Goal: Task Accomplishment & Management: Manage account settings

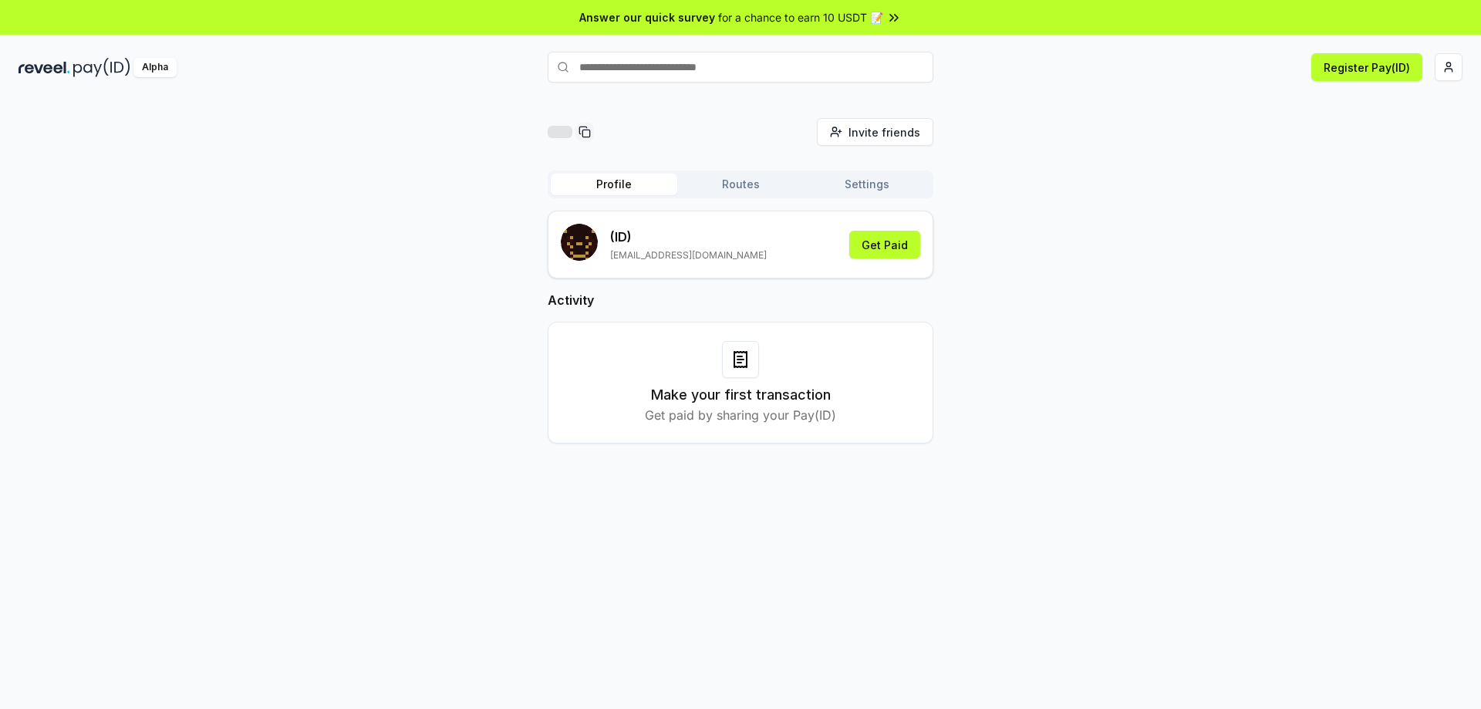
click at [725, 188] on button "Routes" at bounding box center [740, 185] width 127 height 22
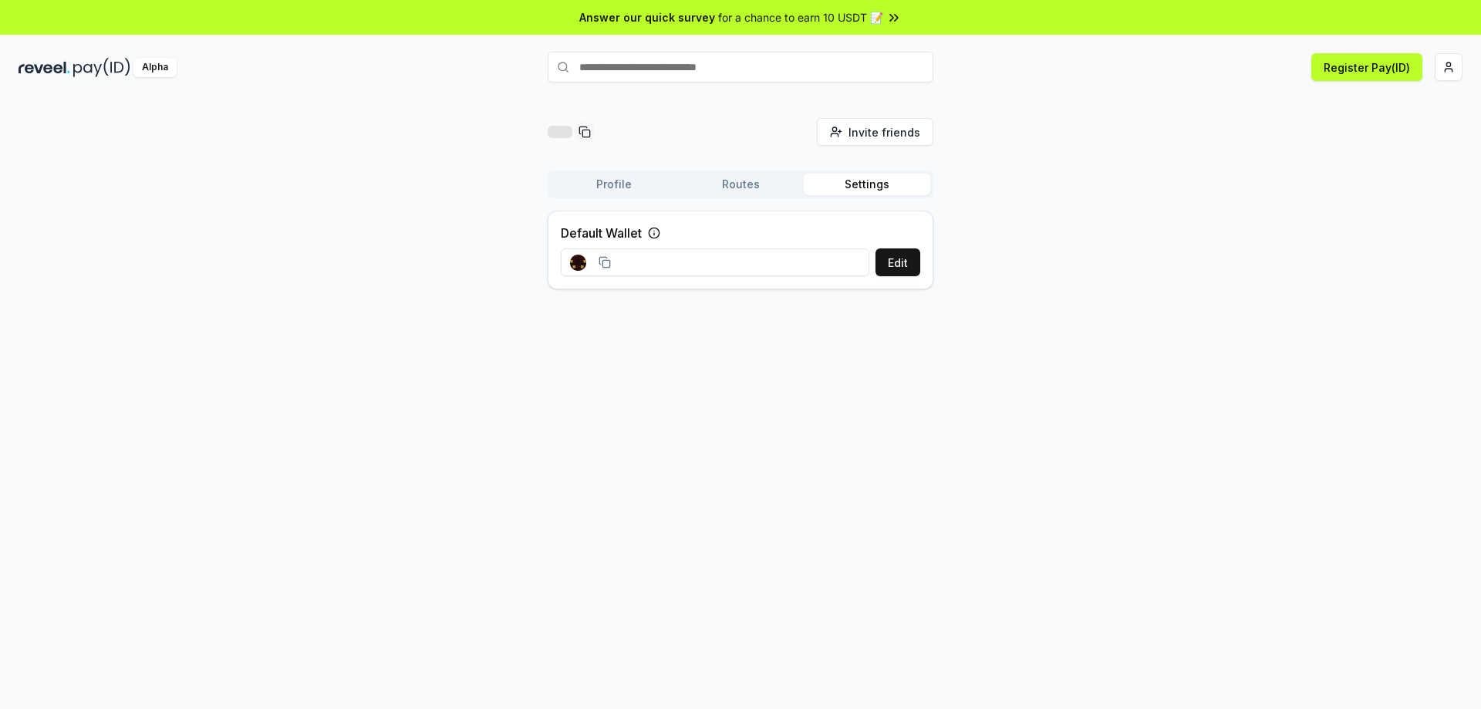
click at [887, 181] on button "Settings" at bounding box center [867, 185] width 127 height 22
click at [656, 264] on input at bounding box center [715, 262] width 309 height 28
click at [902, 262] on button "Edit" at bounding box center [898, 262] width 45 height 28
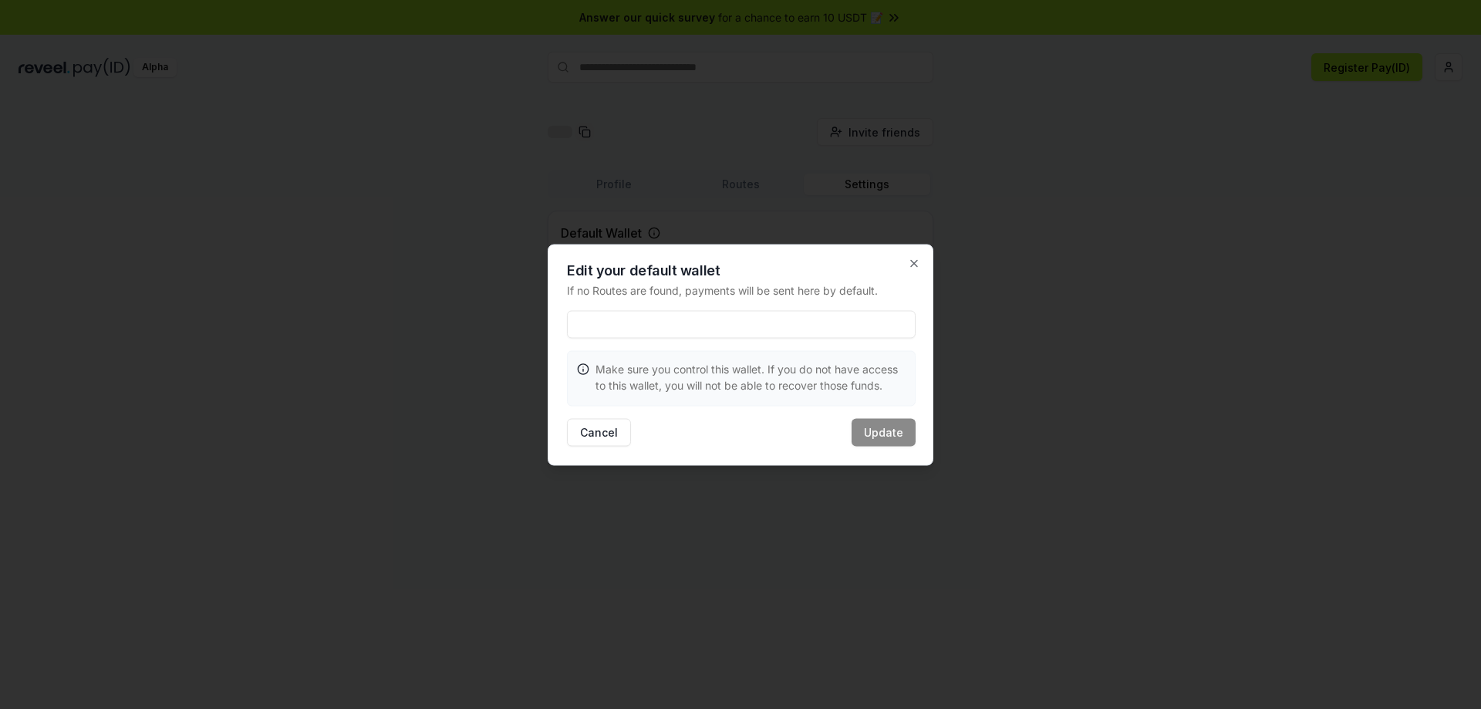
click at [650, 327] on input at bounding box center [741, 324] width 349 height 28
paste input "**********"
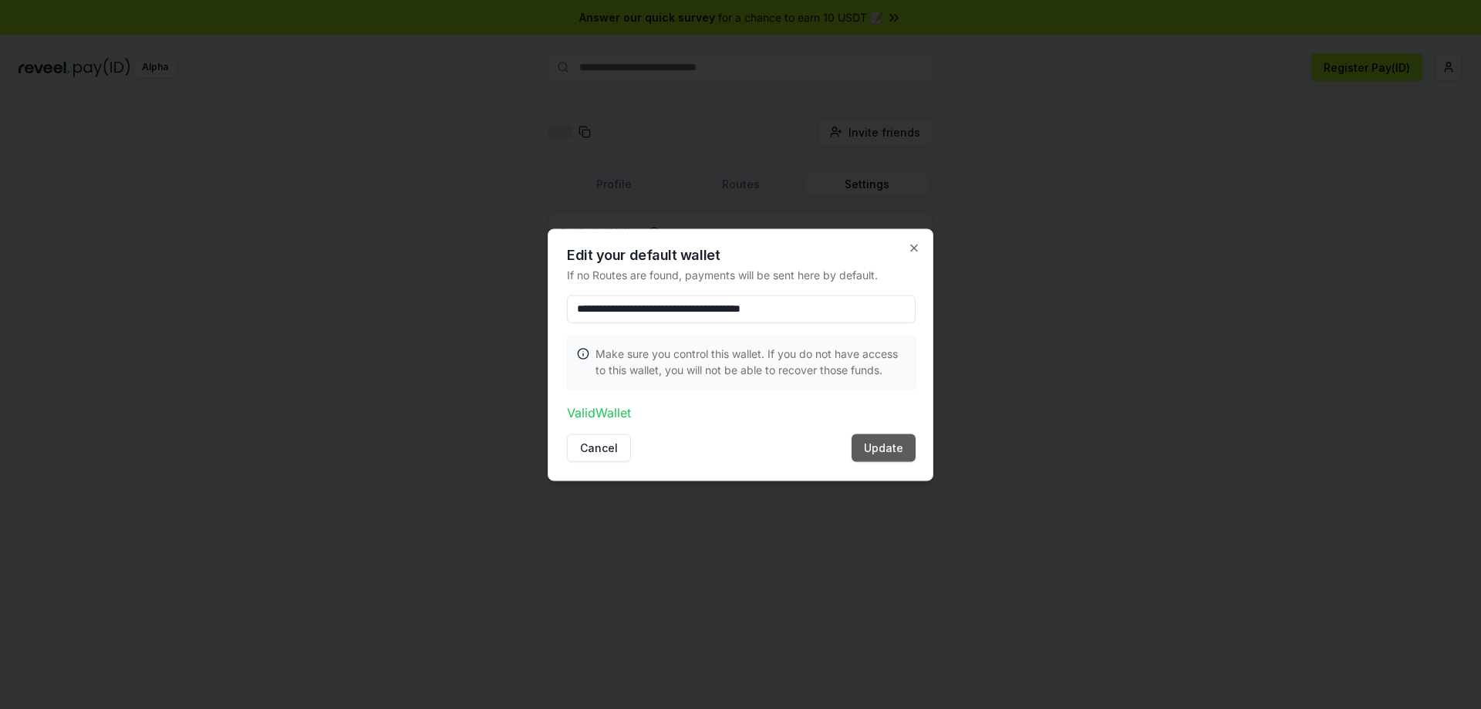
type input "**********"
click at [898, 446] on button "Update" at bounding box center [884, 448] width 64 height 28
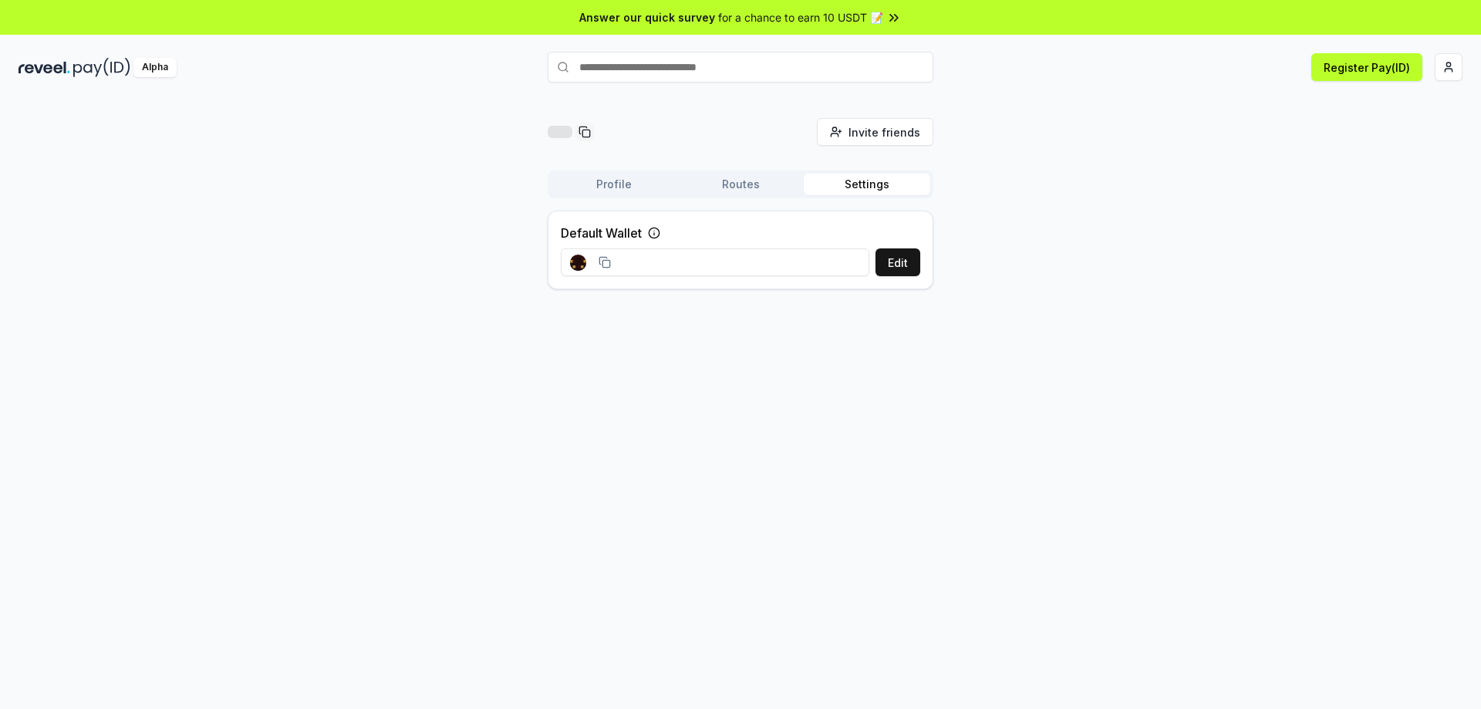
click at [873, 18] on span "for a chance to earn 10 USDT 📝" at bounding box center [800, 17] width 165 height 16
click at [590, 179] on button "Profile" at bounding box center [614, 185] width 127 height 22
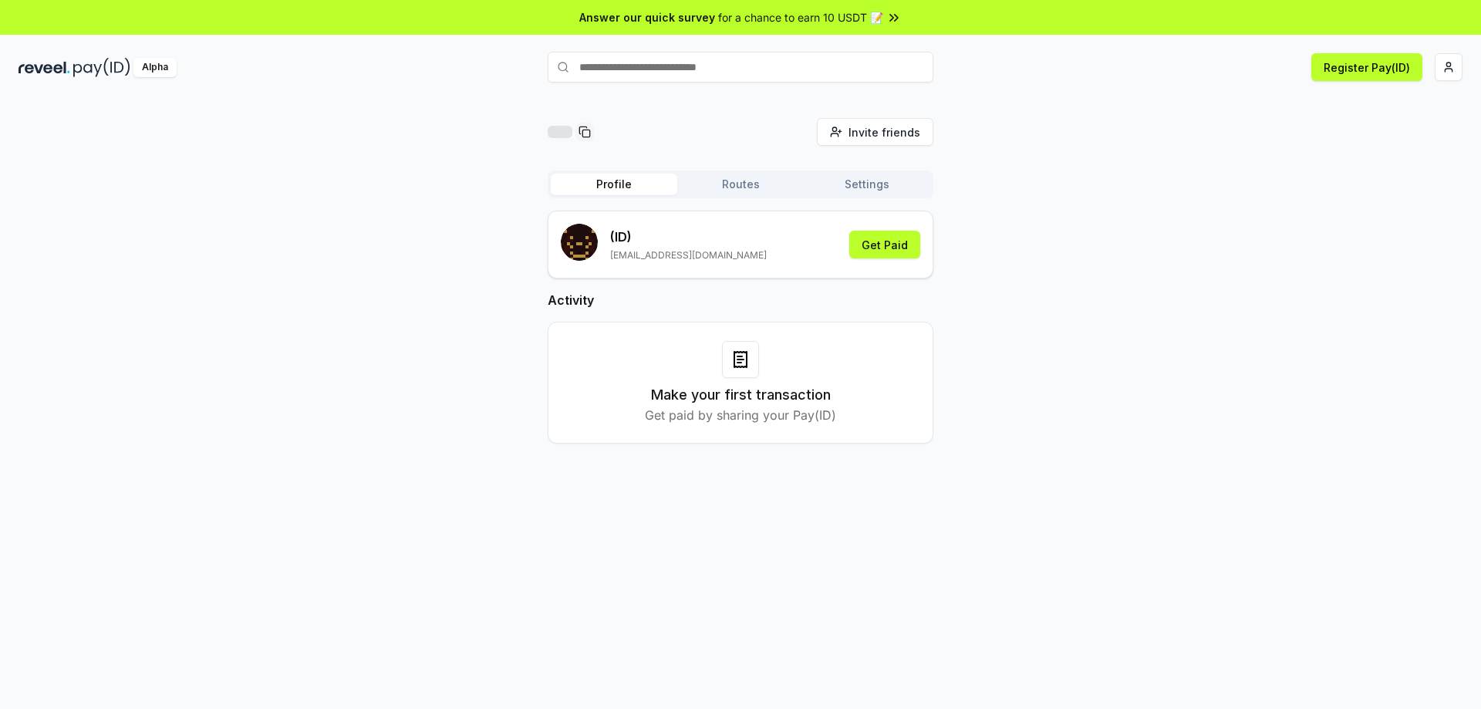
click at [765, 194] on button "Routes" at bounding box center [740, 185] width 127 height 22
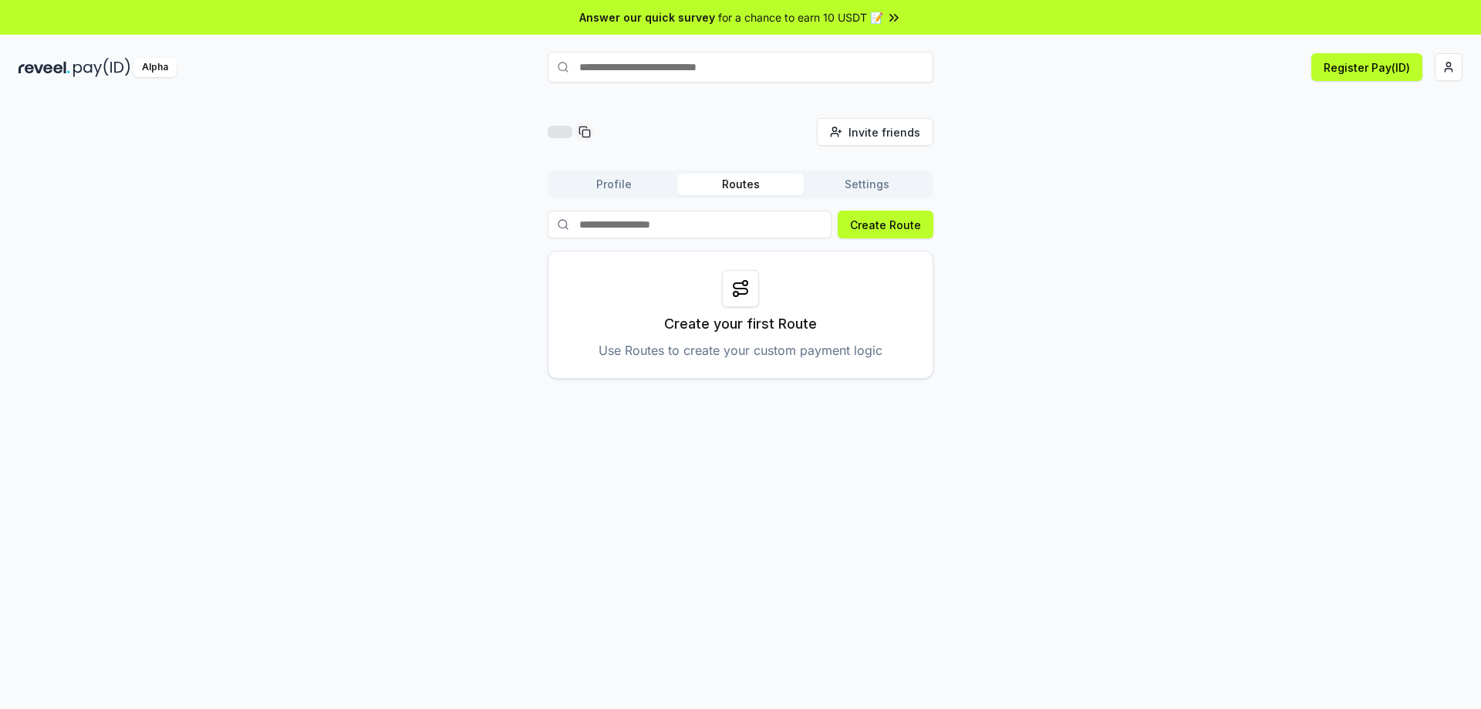
click at [890, 189] on button "Settings" at bounding box center [867, 185] width 127 height 22
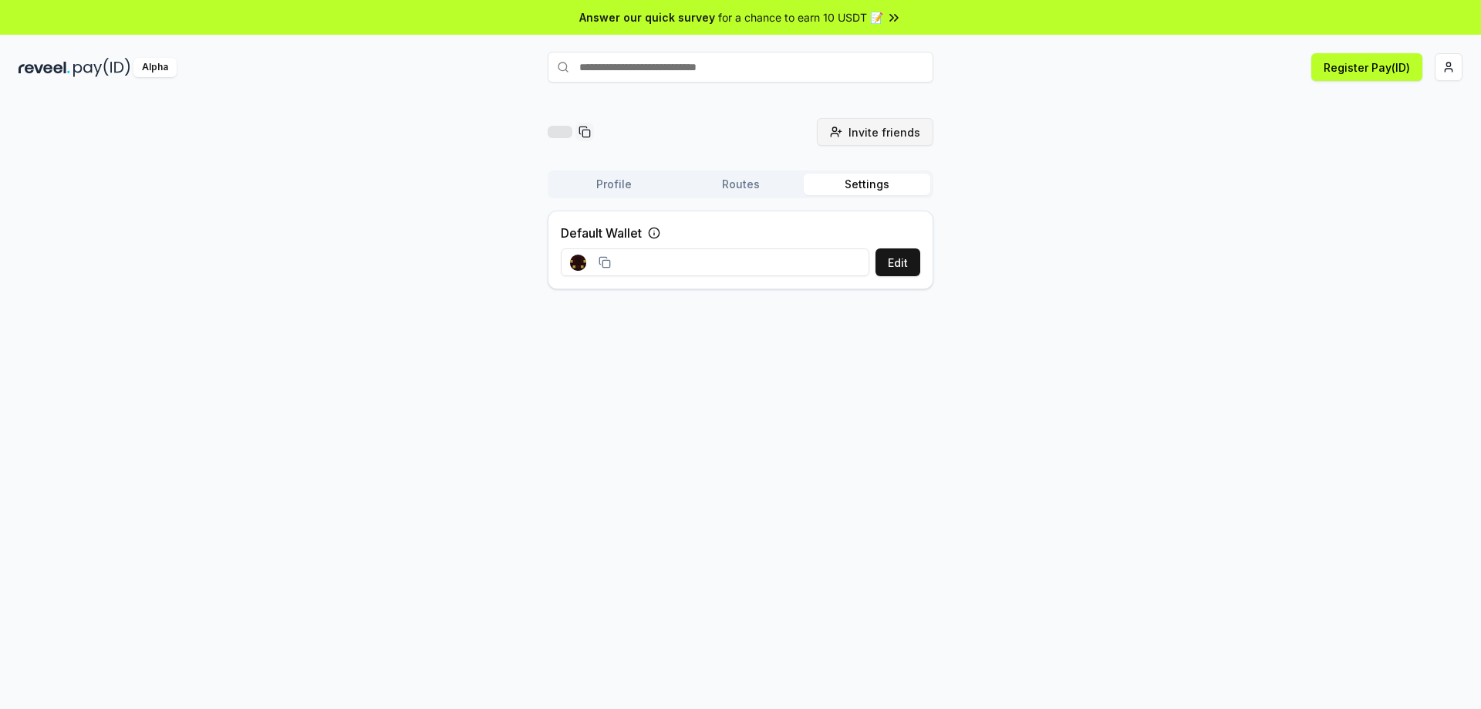
click at [914, 120] on button "Invite friends Invite" at bounding box center [875, 132] width 117 height 28
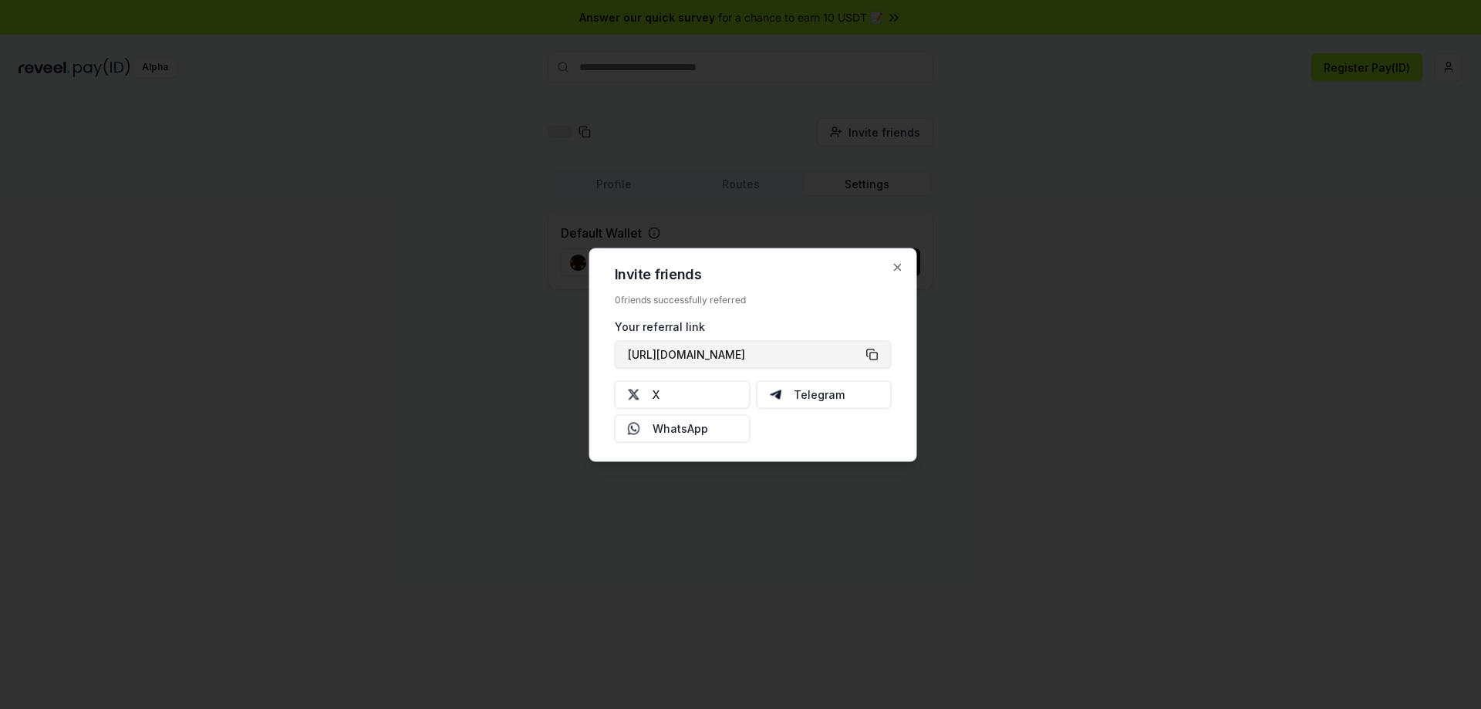
click at [831, 354] on button "https://reveel.id/refer/" at bounding box center [753, 354] width 277 height 28
click at [896, 268] on icon "button" at bounding box center [898, 267] width 12 height 12
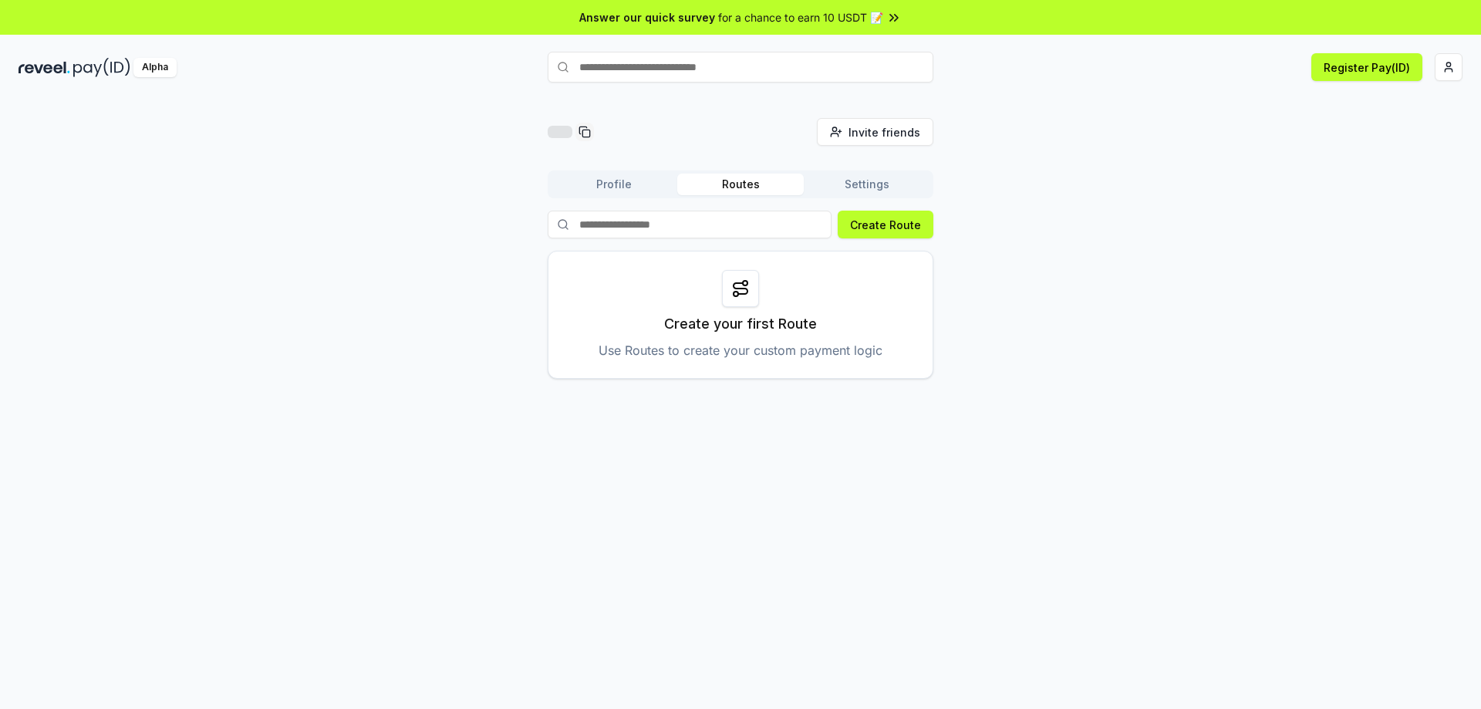
click at [735, 182] on button "Routes" at bounding box center [740, 185] width 127 height 22
click at [917, 224] on button "Create Route" at bounding box center [886, 225] width 96 height 28
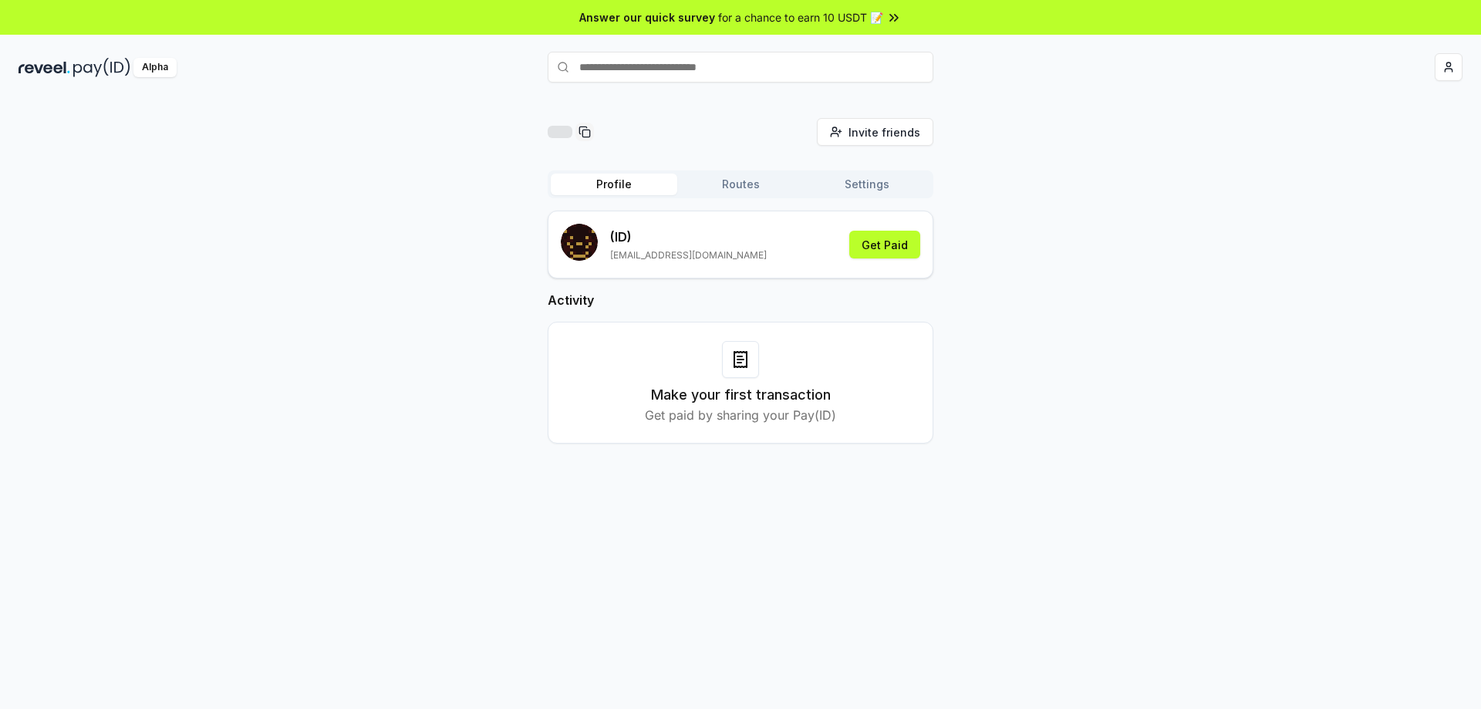
click at [660, 184] on button "Profile" at bounding box center [614, 185] width 127 height 22
click at [872, 246] on button "Get Paid" at bounding box center [885, 245] width 71 height 28
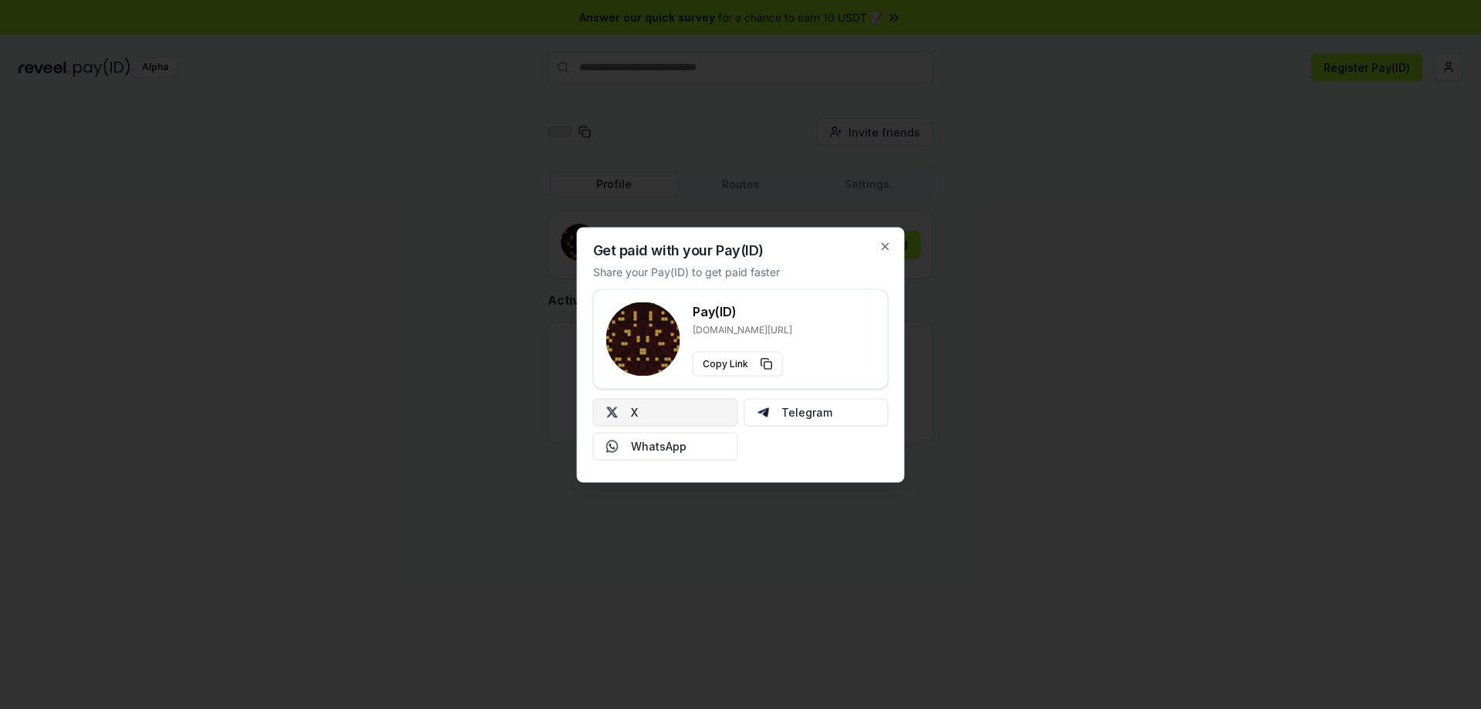
click at [716, 407] on button "X" at bounding box center [665, 412] width 145 height 28
click at [886, 256] on div "Get paid with your Pay(ID) Share your Pay(ID) to get paid faster Pay(ID) reveel…" at bounding box center [741, 354] width 328 height 255
click at [886, 240] on icon "button" at bounding box center [886, 246] width 12 height 12
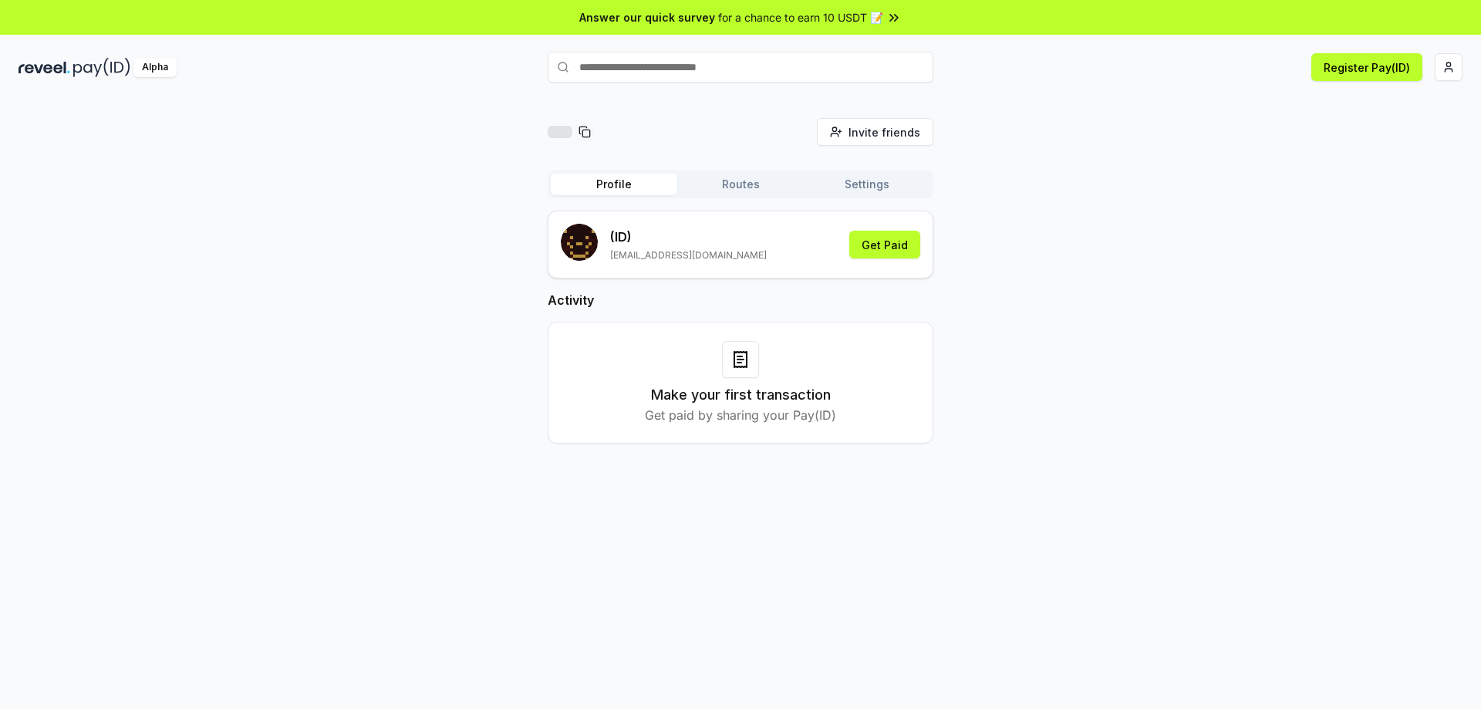
click at [586, 133] on icon at bounding box center [585, 132] width 12 height 12
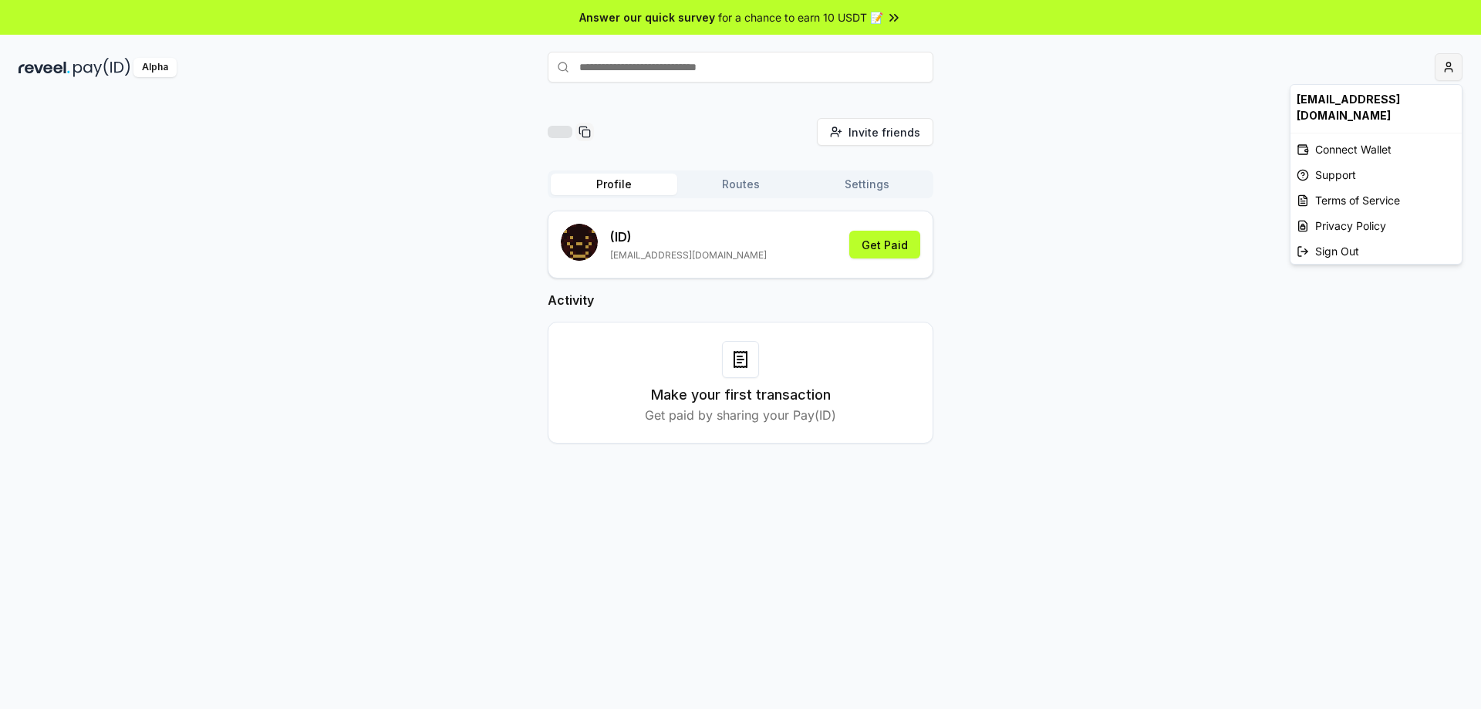
click at [1448, 75] on html "Answer our quick survey for a chance to earn 10 USDT 📝 Alpha Invite friends Inv…" at bounding box center [740, 354] width 1481 height 709
click at [1397, 137] on div "Connect Wallet" at bounding box center [1376, 149] width 171 height 25
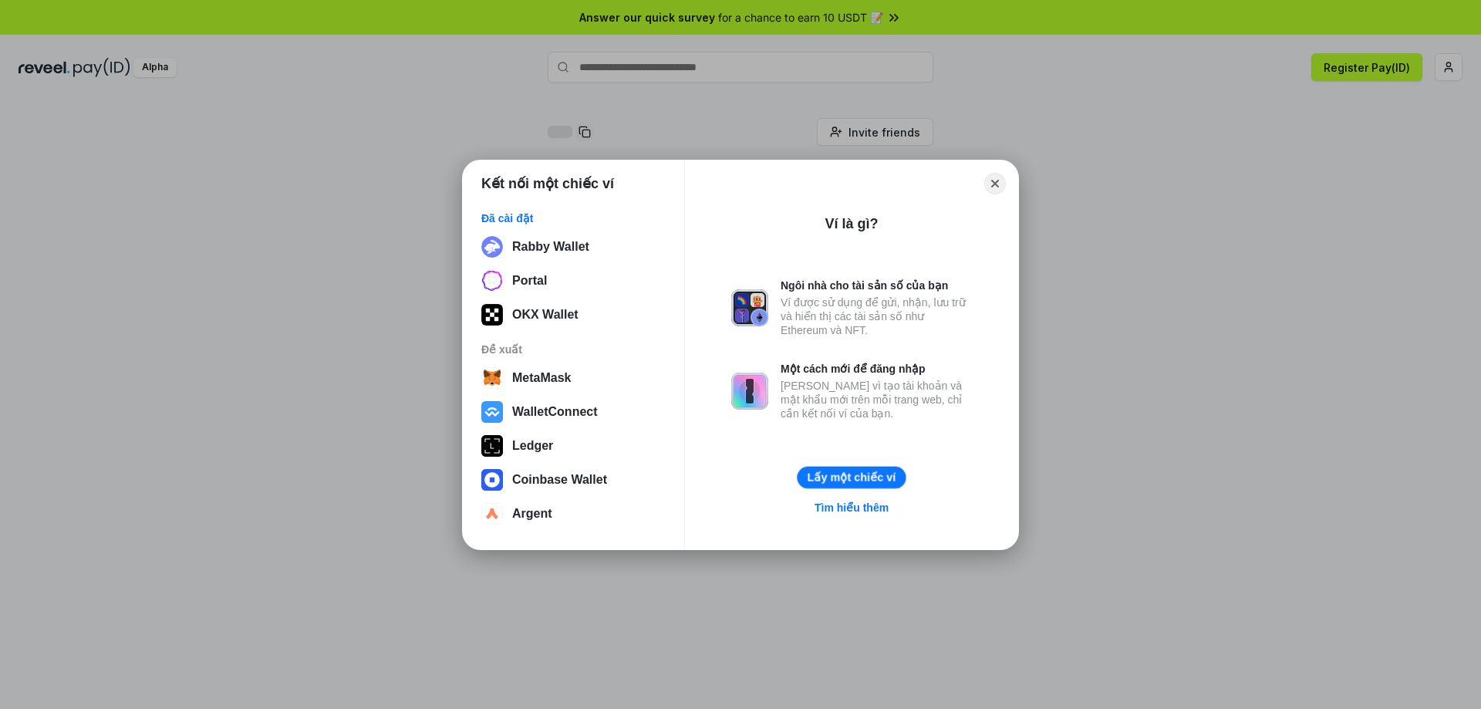
click at [860, 481] on button "Lấy một chiếc ví" at bounding box center [851, 477] width 109 height 22
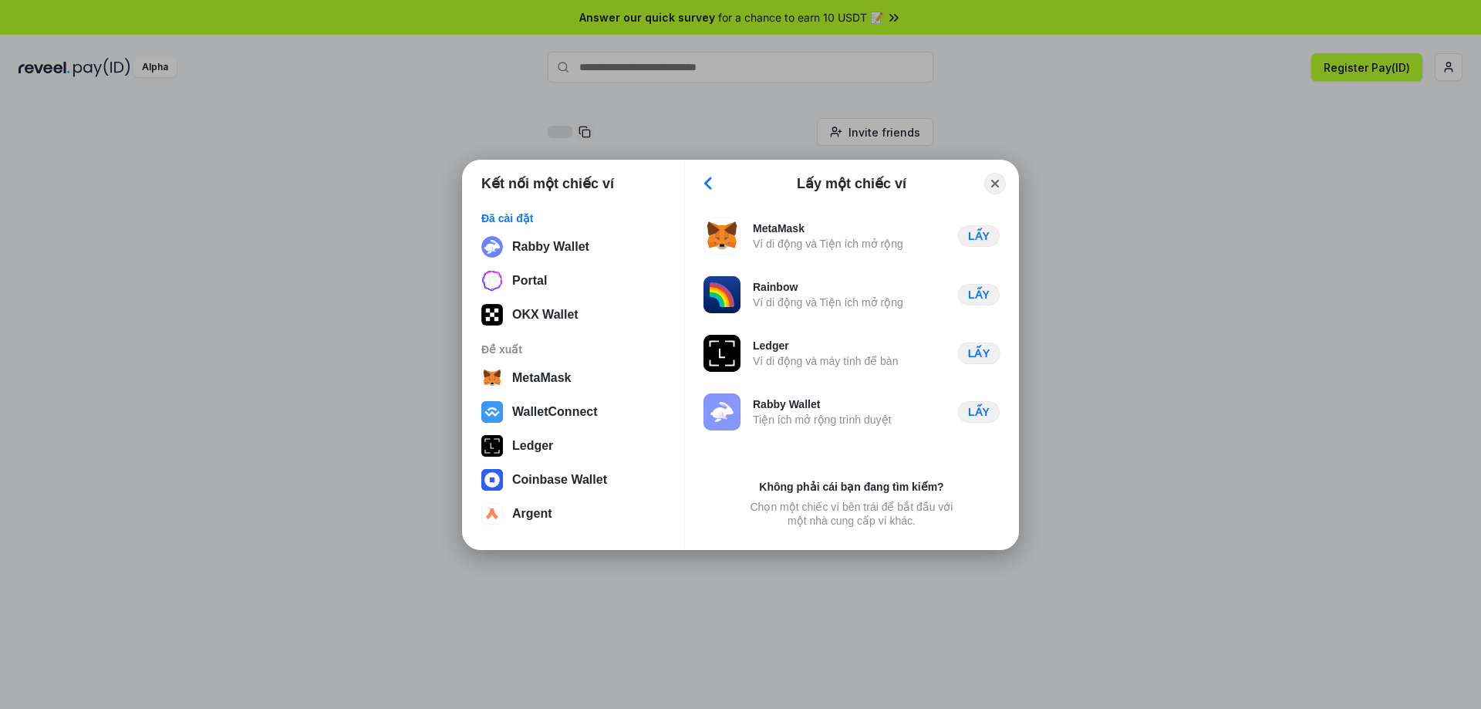
click at [988, 353] on button "LẤY" at bounding box center [979, 353] width 42 height 22
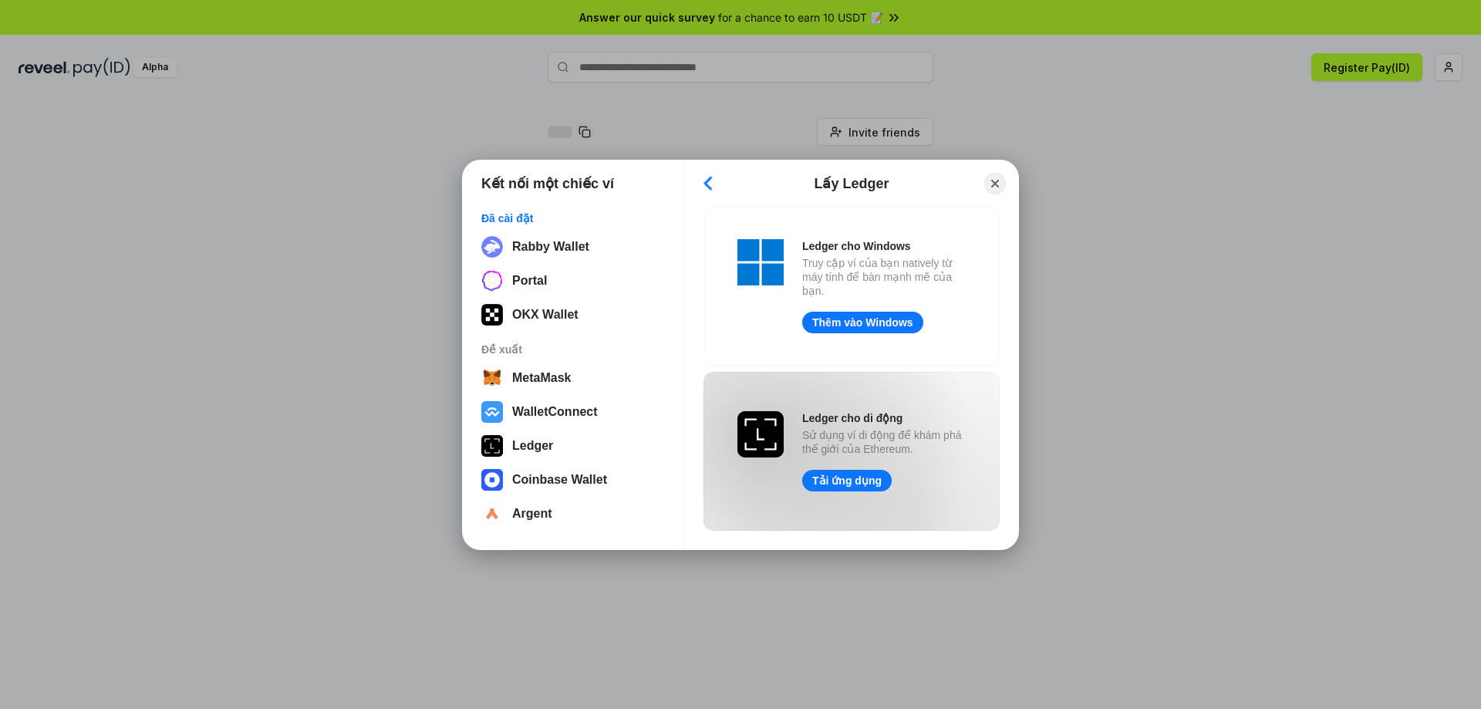
click at [711, 188] on button "Back" at bounding box center [708, 184] width 23 height 22
